Goal: Find contact information: Find contact information

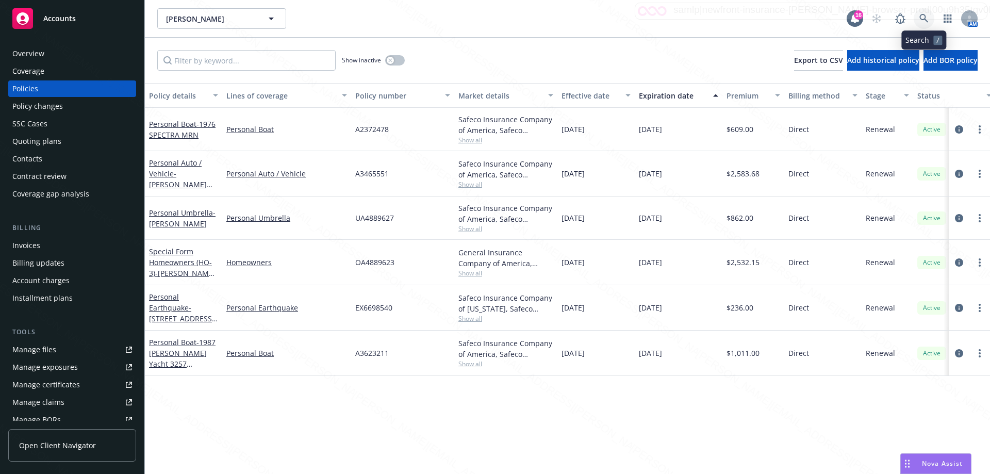
click at [924, 23] on link at bounding box center [924, 18] width 21 height 21
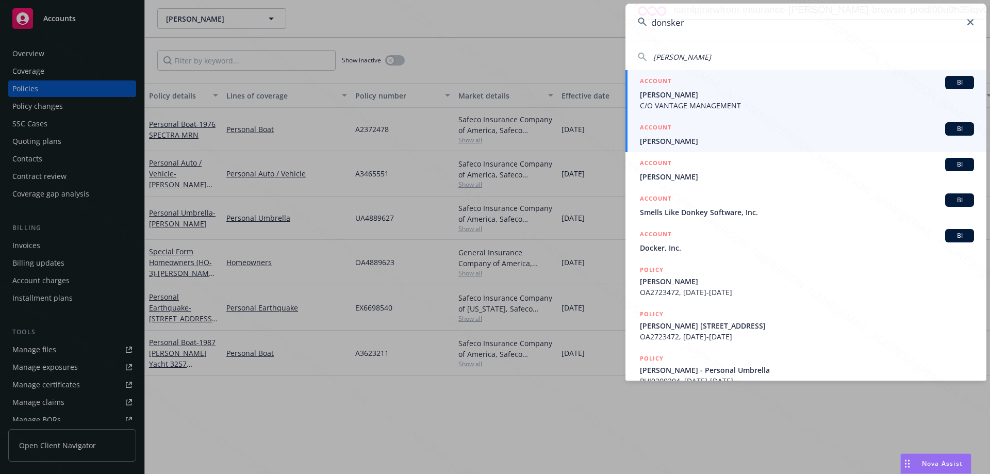
type input "donsker"
click at [694, 143] on span "[PERSON_NAME]" at bounding box center [807, 141] width 334 height 11
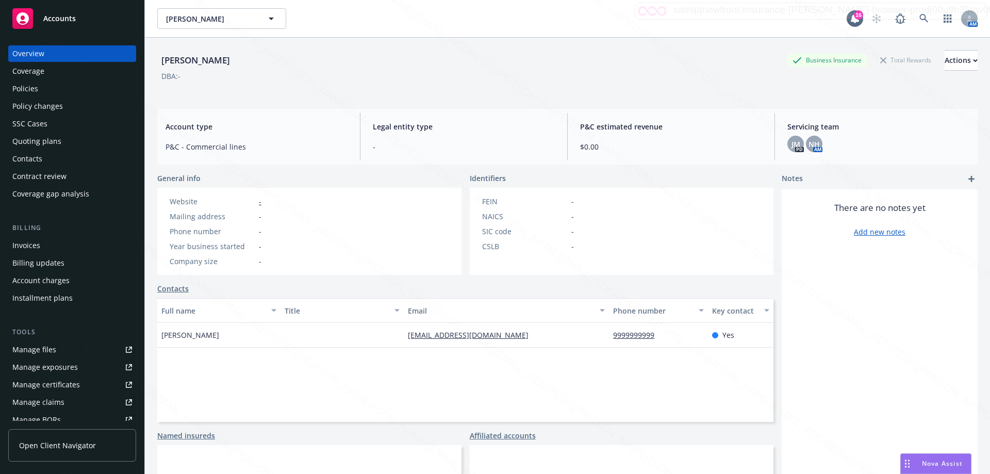
click at [9, 90] on link "Policies" at bounding box center [72, 88] width 128 height 17
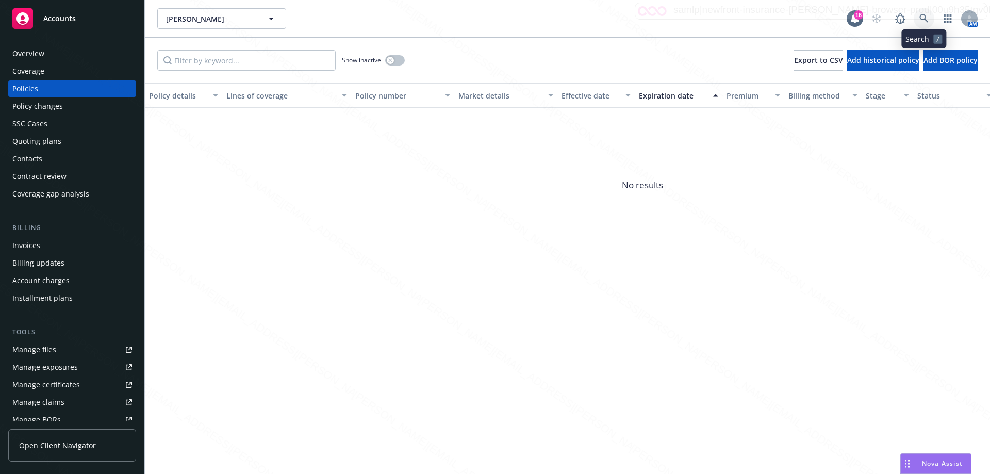
click at [924, 19] on icon at bounding box center [923, 18] width 9 height 9
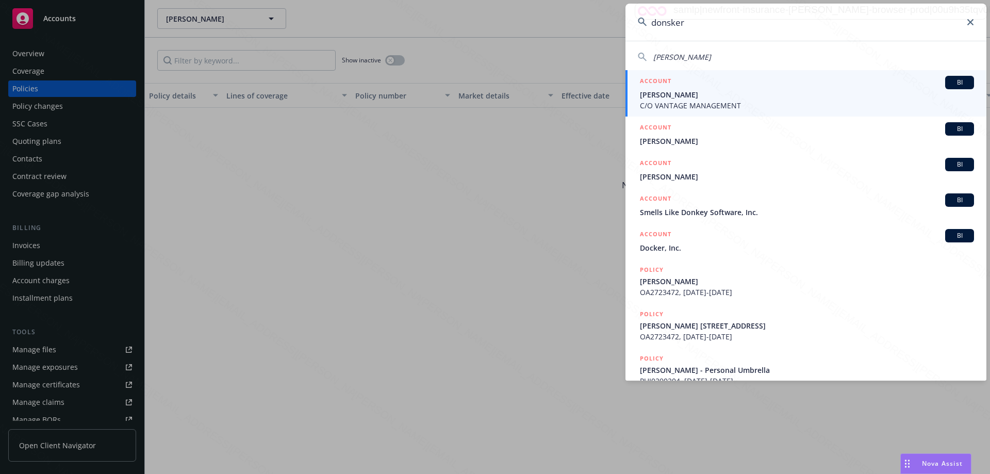
type input "donsker"
click at [673, 94] on span "[PERSON_NAME]" at bounding box center [807, 94] width 334 height 11
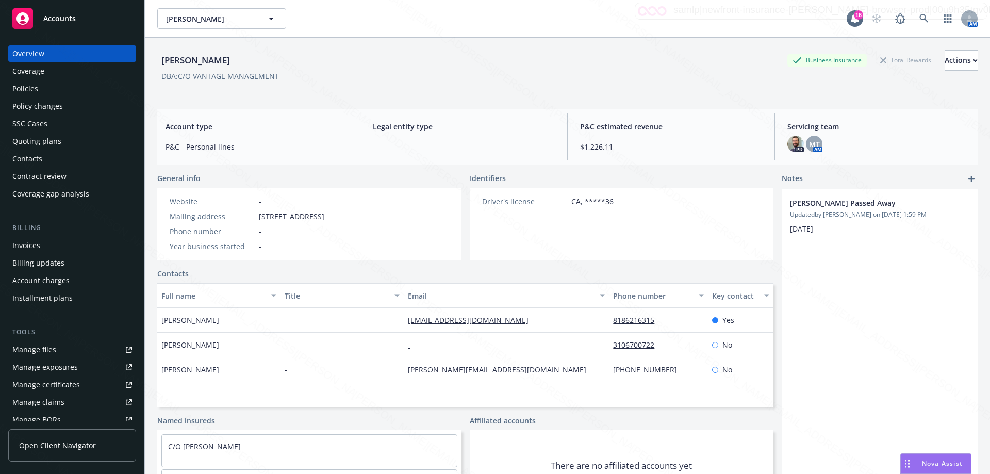
click at [29, 89] on div "Policies" at bounding box center [25, 88] width 26 height 17
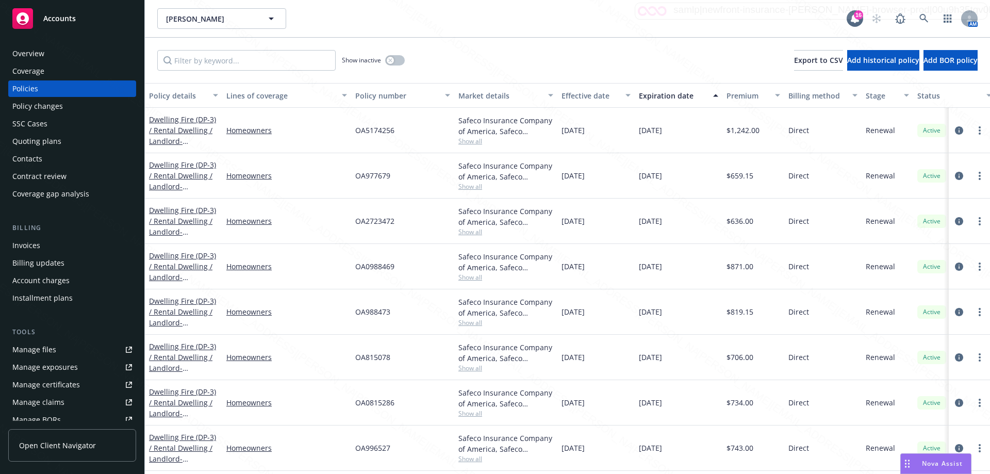
click at [21, 56] on div "Overview" at bounding box center [28, 53] width 32 height 17
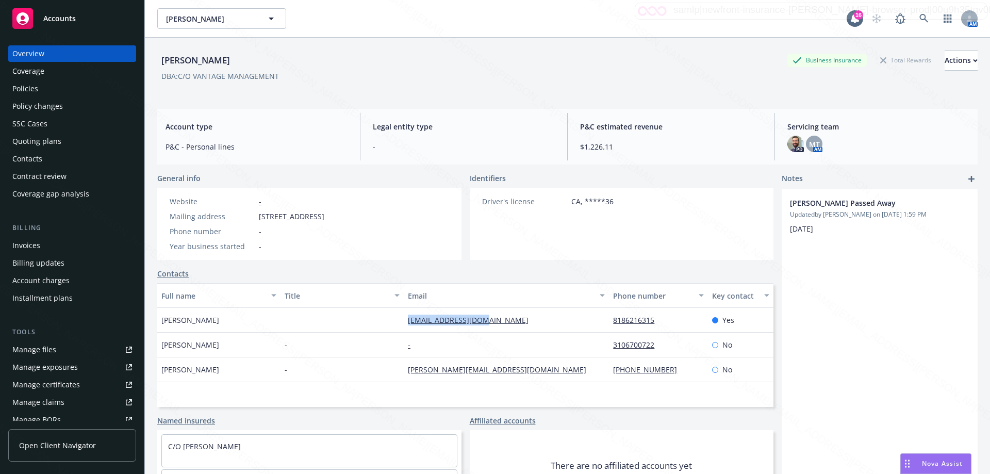
drag, startPoint x: 401, startPoint y: 320, endPoint x: 505, endPoint y: 318, distance: 104.7
click at [505, 318] on div "[EMAIL_ADDRESS][DOMAIN_NAME]" at bounding box center [506, 320] width 205 height 25
copy link "[EMAIL_ADDRESS][DOMAIN_NAME]"
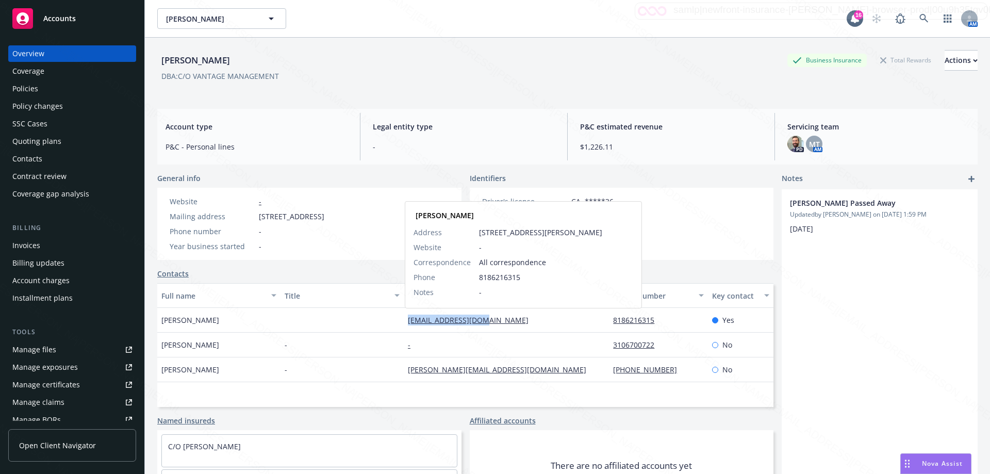
copy link "[EMAIL_ADDRESS][DOMAIN_NAME]"
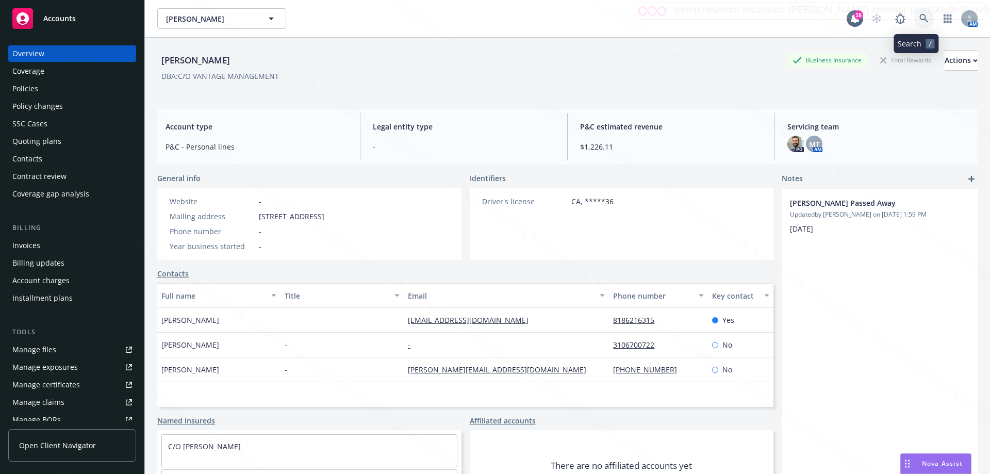
click at [922, 22] on link at bounding box center [924, 18] width 21 height 21
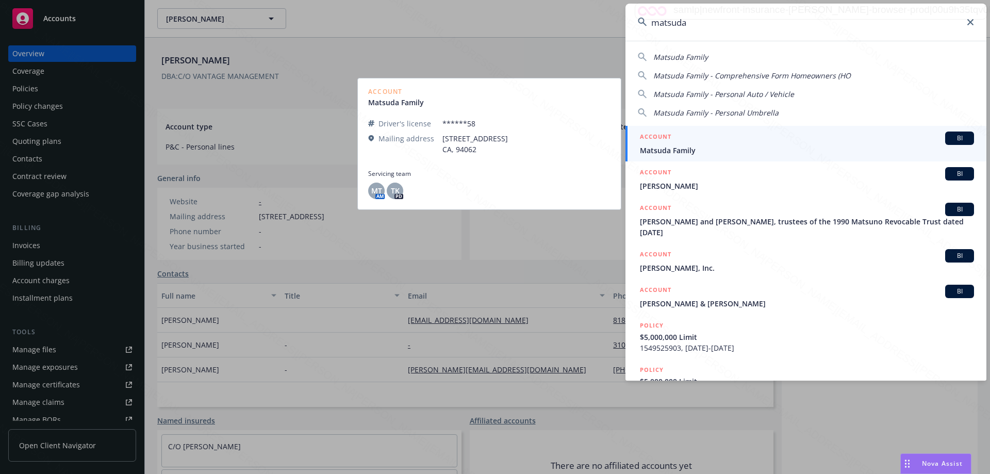
type input "matsuda"
click at [698, 150] on span "Matsuda Family" at bounding box center [807, 150] width 334 height 11
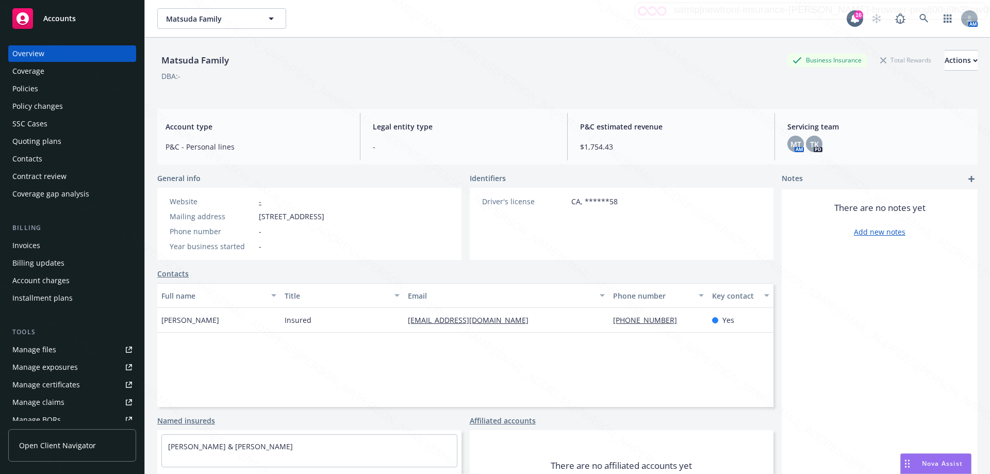
click at [31, 93] on div "Policies" at bounding box center [25, 88] width 26 height 17
